Goal: Task Accomplishment & Management: Manage account settings

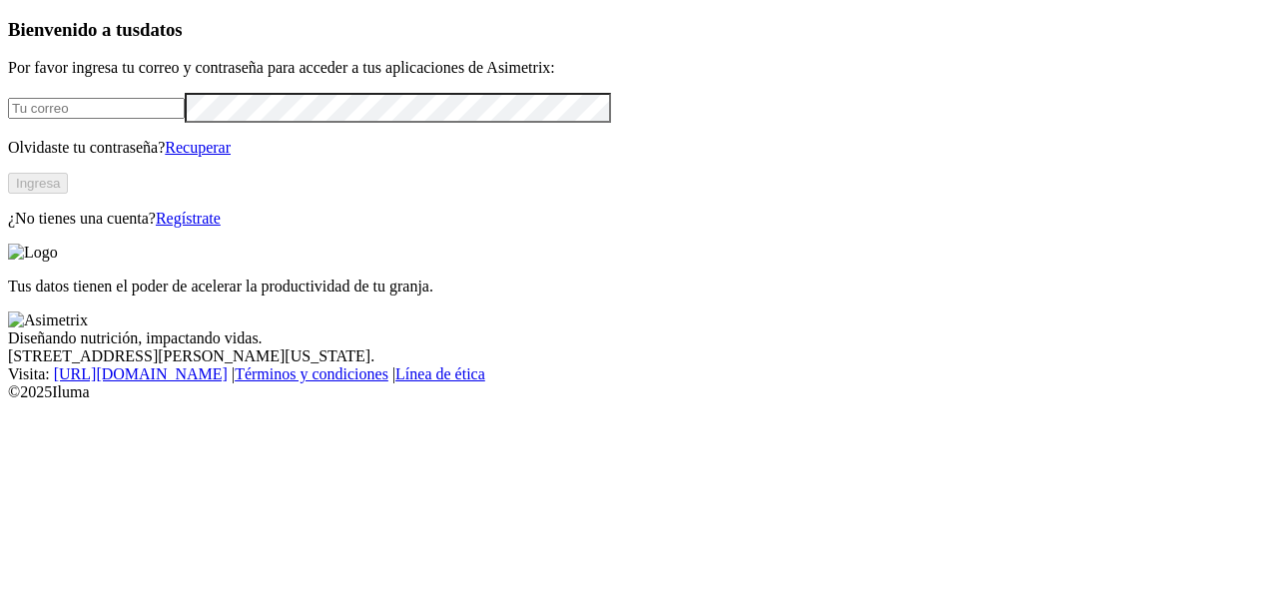
type input "[PERSON_NAME][EMAIL_ADDRESS][PERSON_NAME][DOMAIN_NAME]"
click at [68, 194] on button "Ingresa" at bounding box center [38, 183] width 60 height 21
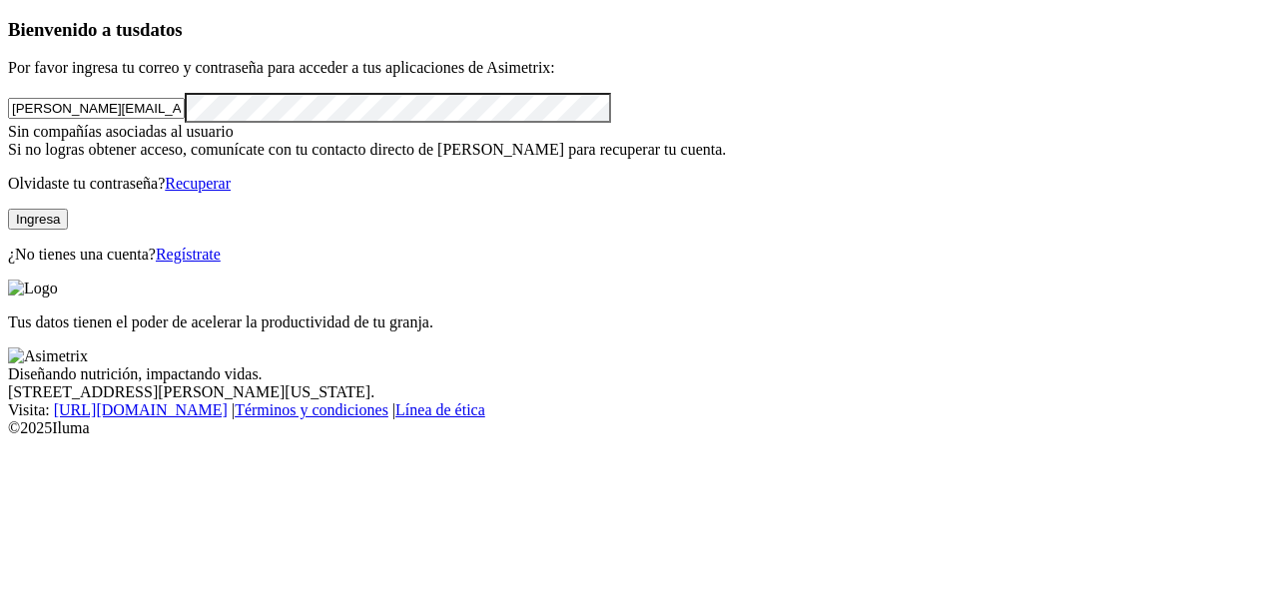
click at [83, 264] on div "Bienvenido a tus datos Por favor ingresa tu correo y contraseña para acceder a …" at bounding box center [635, 141] width 1254 height 245
click at [337, 264] on div "Bienvenido a tus datos Por favor ingresa tu correo y contraseña para acceder a …" at bounding box center [635, 141] width 1254 height 245
click at [231, 192] on link "Recuperar" at bounding box center [198, 183] width 66 height 17
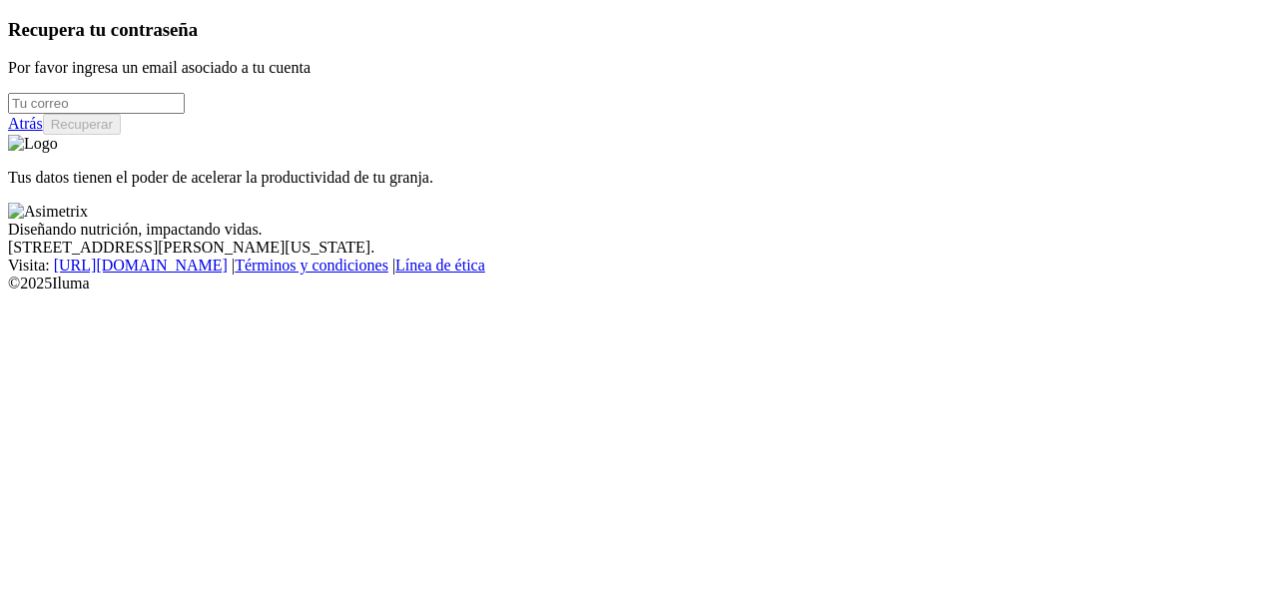
click at [180, 114] on input "email" at bounding box center [96, 103] width 177 height 21
type input "[PERSON_NAME][EMAIL_ADDRESS][PERSON_NAME][DOMAIN_NAME]"
click at [121, 135] on button "Recuperar" at bounding box center [82, 124] width 78 height 21
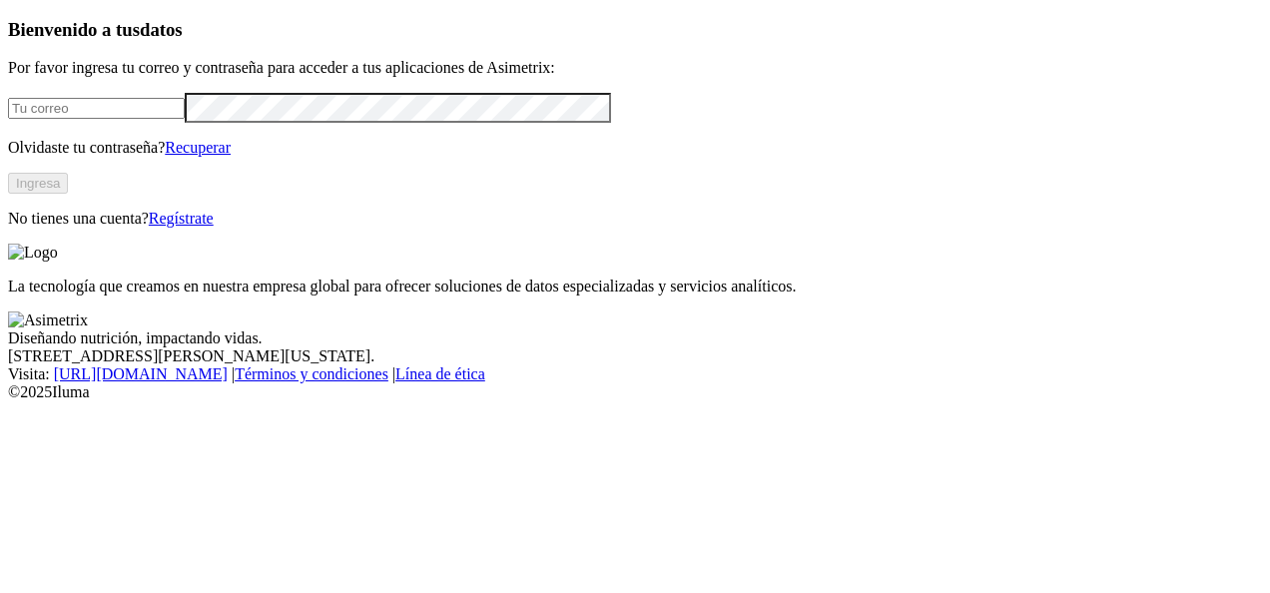
type input "[PERSON_NAME][EMAIL_ADDRESS][PERSON_NAME][DOMAIN_NAME]"
click at [0, 198] on html "Bienvenido a tus datos Por favor ingresa tu correo y contraseña para acceder a …" at bounding box center [635, 204] width 1270 height 409
click input "submit" at bounding box center [0, 0] width 0 height 0
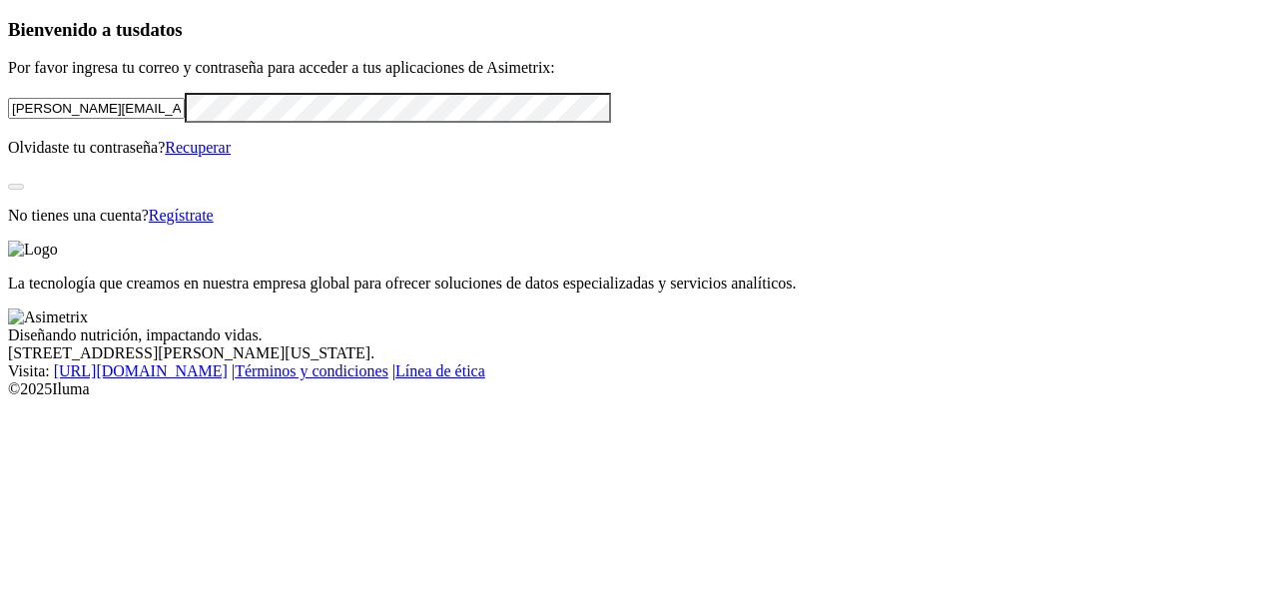
click input "submit" at bounding box center [0, 0] width 0 height 0
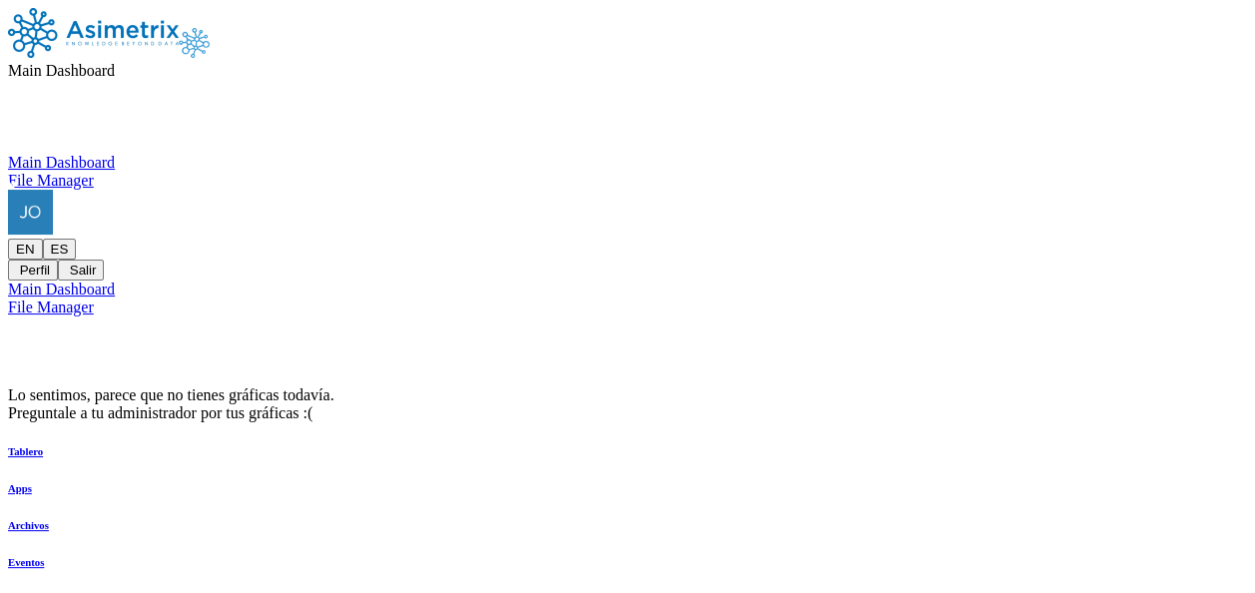
click at [115, 62] on span "Main Dashboard" at bounding box center [61, 70] width 107 height 17
click at [655, 172] on div "File Manager" at bounding box center [627, 181] width 1239 height 18
click at [680, 22] on nav "File Manager Main Dashboard File Manager EN ES Perfil Salir" at bounding box center [627, 144] width 1239 height 273
click at [94, 62] on span "File Manager" at bounding box center [51, 70] width 86 height 17
click at [526, 160] on div "Main Dashboard" at bounding box center [627, 163] width 1239 height 18
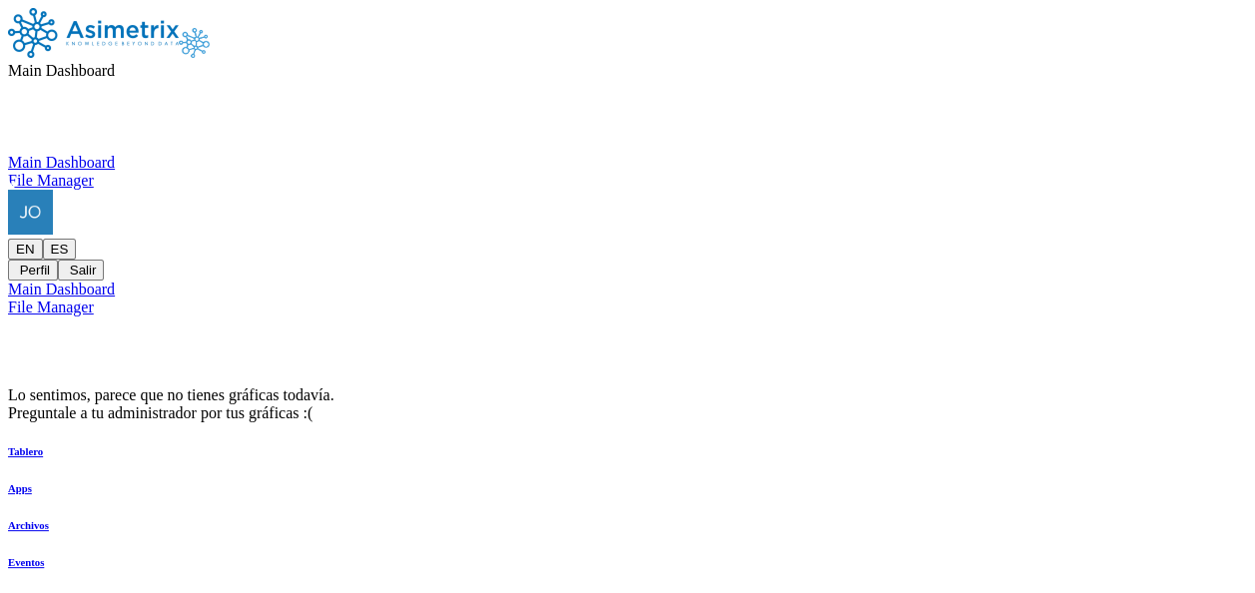
click at [1118, 190] on div "EN ES Perfil Salir" at bounding box center [627, 235] width 1239 height 91
click at [8, 190] on icon at bounding box center [8, 190] width 0 height 0
click at [8, 239] on icon at bounding box center [8, 239] width 0 height 0
click at [58, 260] on button "Perfil" at bounding box center [33, 270] width 50 height 21
